Goal: Transaction & Acquisition: Purchase product/service

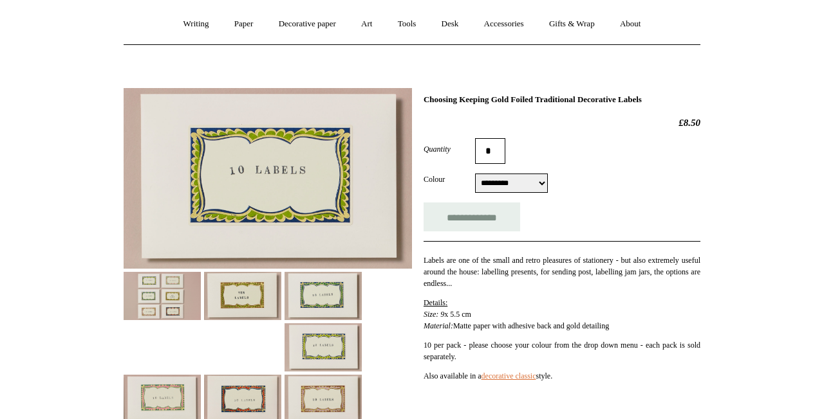
scroll to position [109, 0]
click at [226, 313] on img at bounding box center [242, 297] width 77 height 48
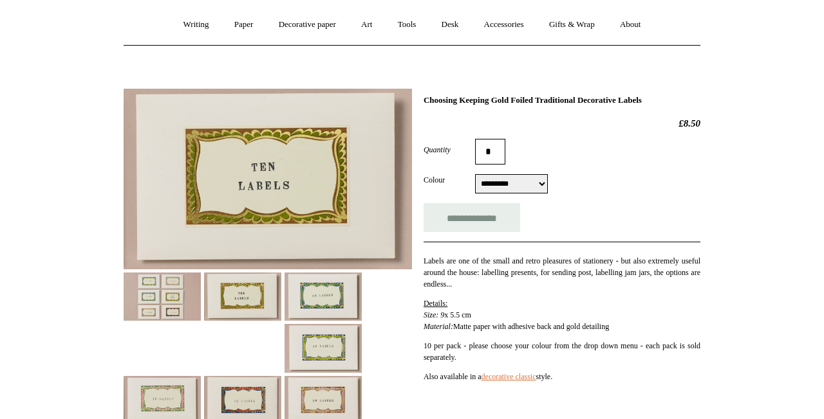
click at [166, 304] on img at bounding box center [162, 297] width 77 height 48
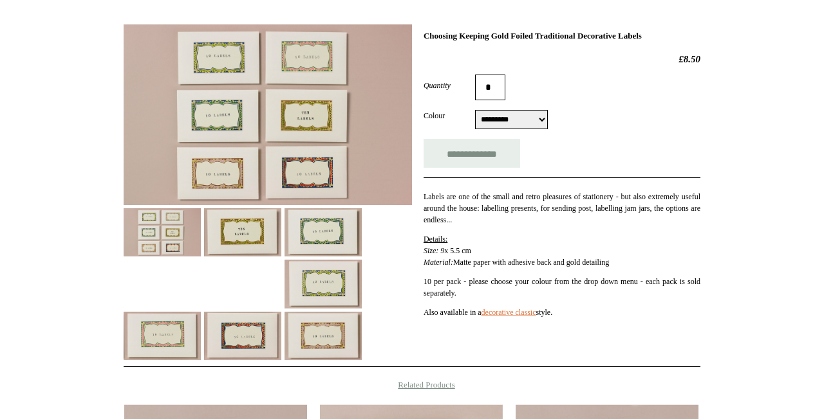
scroll to position [174, 0]
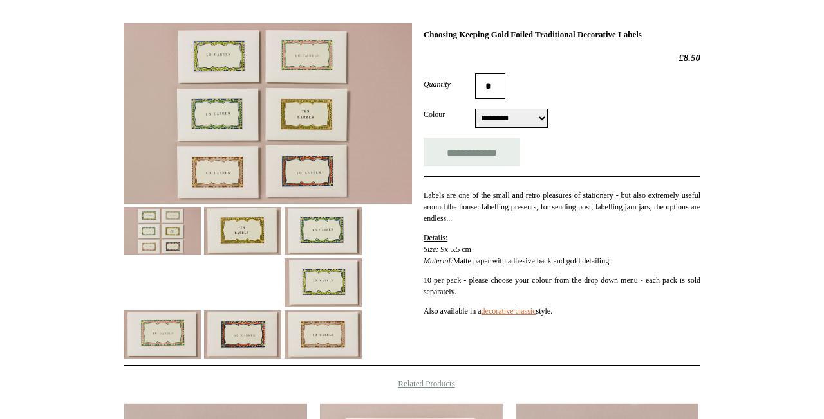
click at [267, 232] on img at bounding box center [242, 231] width 77 height 48
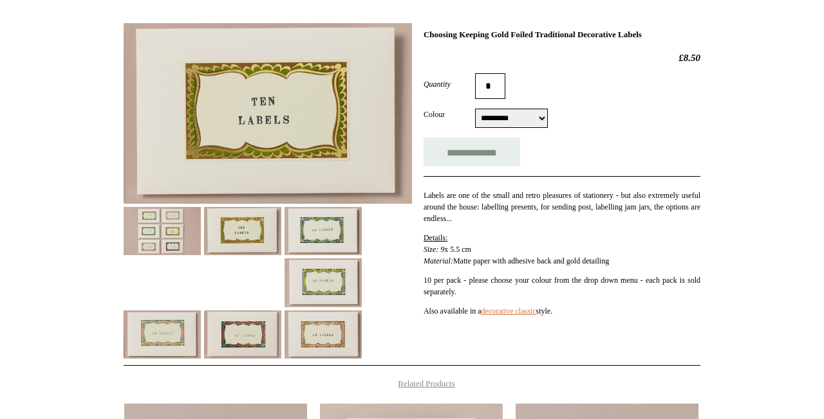
click at [317, 240] on img at bounding box center [322, 231] width 77 height 48
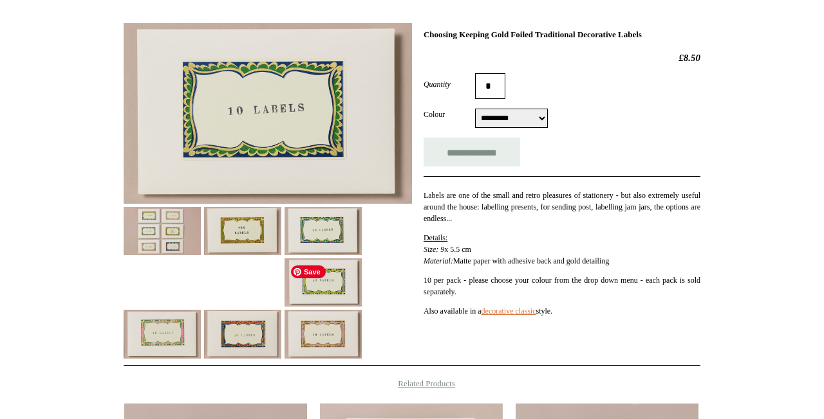
click at [316, 284] on img at bounding box center [322, 283] width 77 height 48
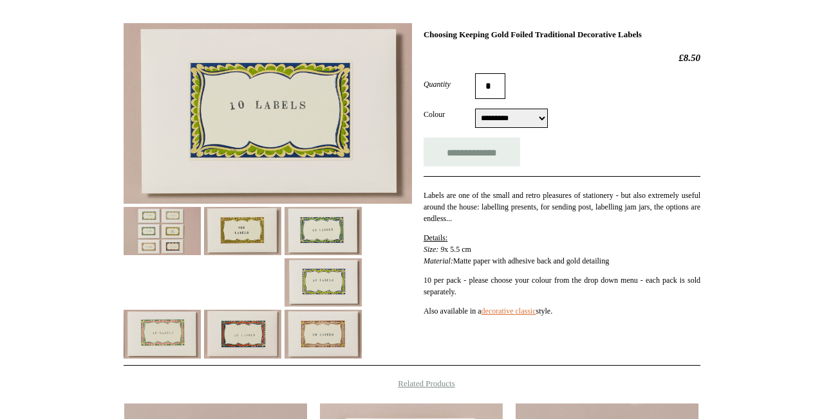
click at [308, 325] on img at bounding box center [322, 334] width 77 height 48
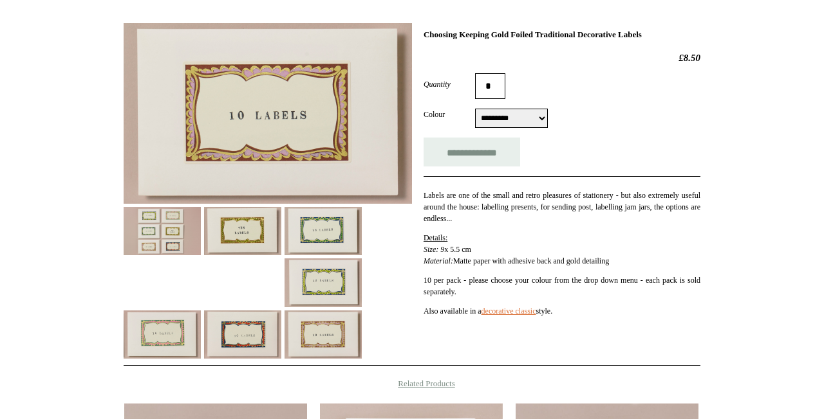
click at [152, 337] on img at bounding box center [162, 335] width 77 height 48
